Goal: Find specific page/section: Find specific page/section

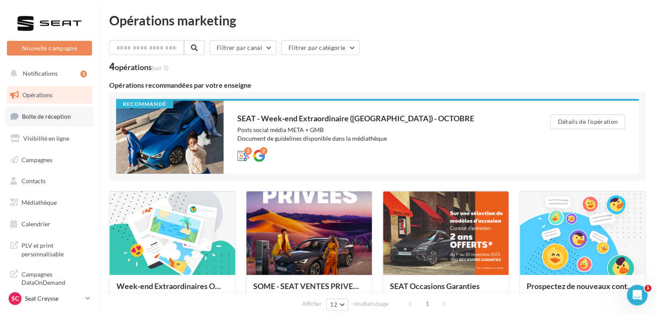
click at [64, 114] on span "Boîte de réception" at bounding box center [46, 116] width 49 height 7
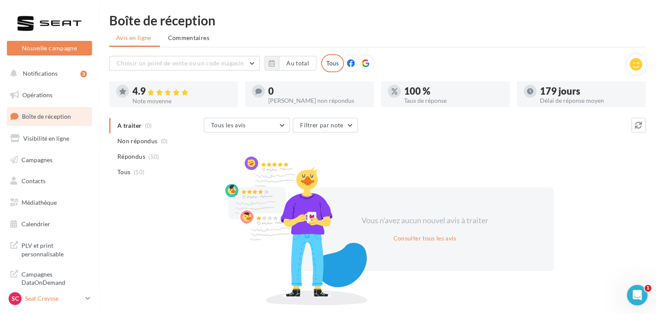
click at [67, 305] on link "SC Seat Creysse SEAT-CREYSSE" at bounding box center [49, 298] width 85 height 16
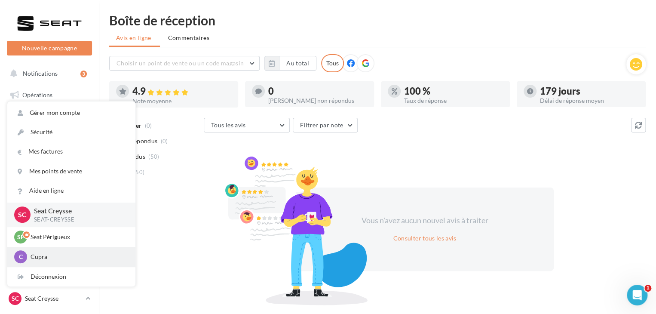
click at [80, 254] on p "Cupra" at bounding box center [78, 256] width 95 height 9
